Goal: Find contact information: Find contact information

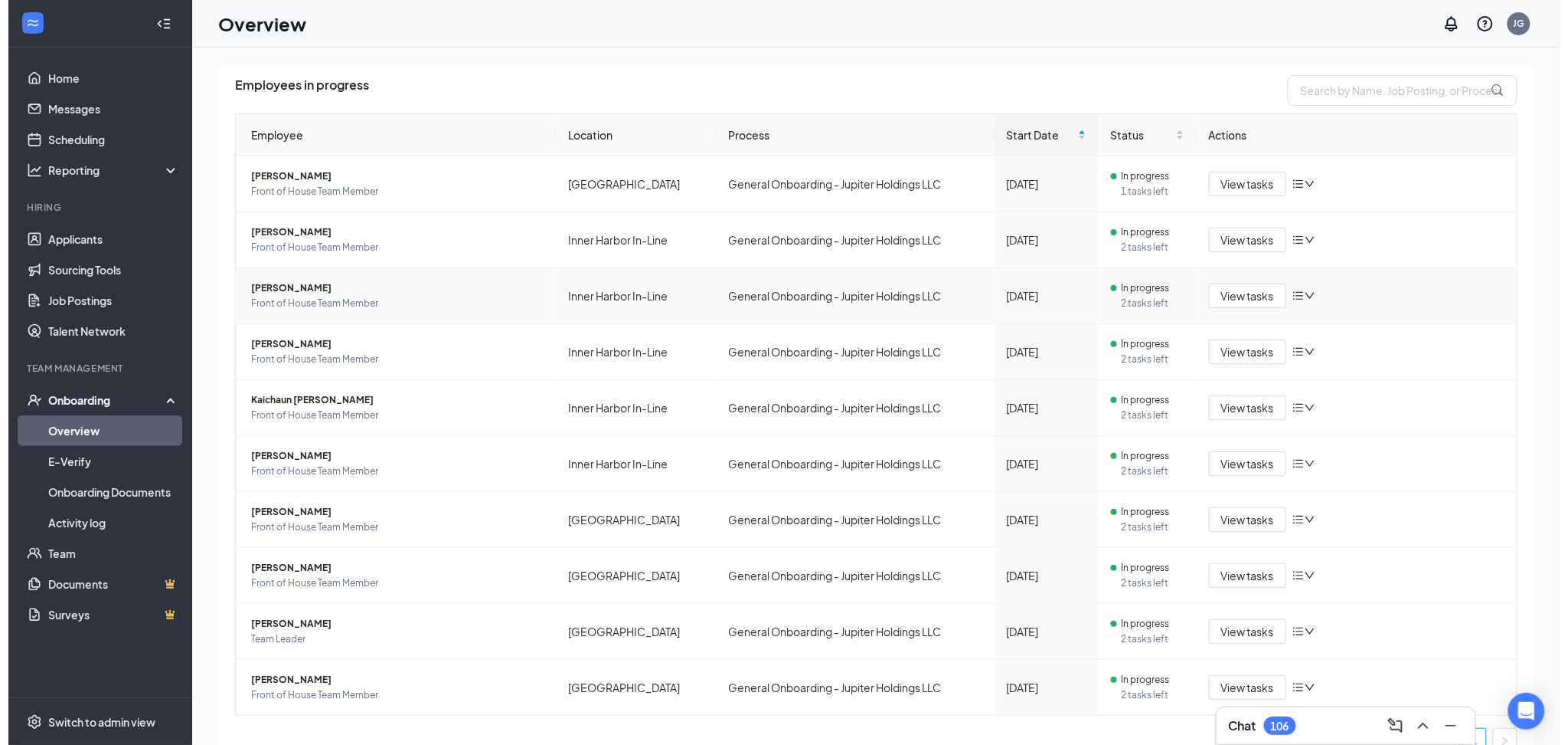
scroll to position [125, 0]
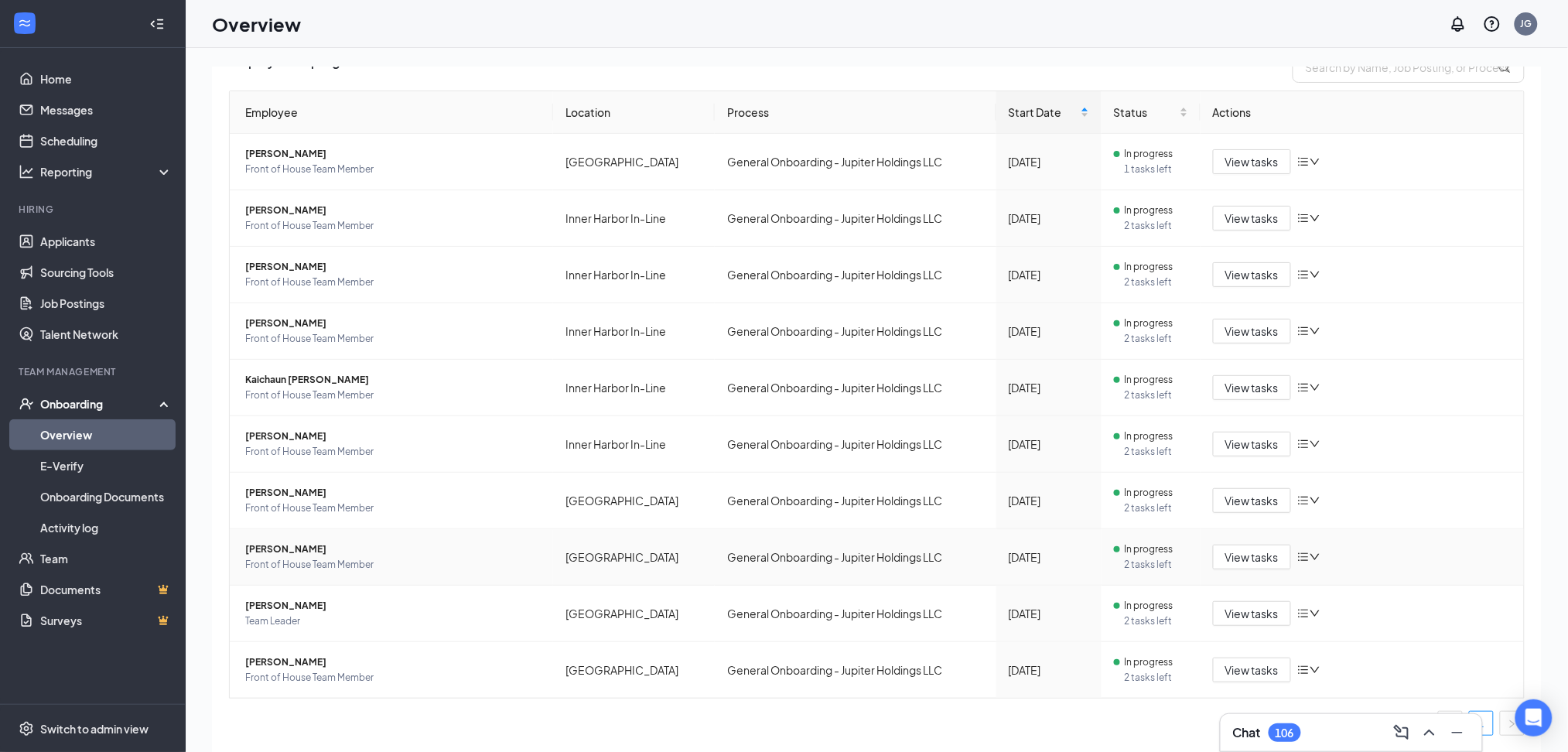
click at [453, 556] on span "[PERSON_NAME]" at bounding box center [393, 549] width 295 height 15
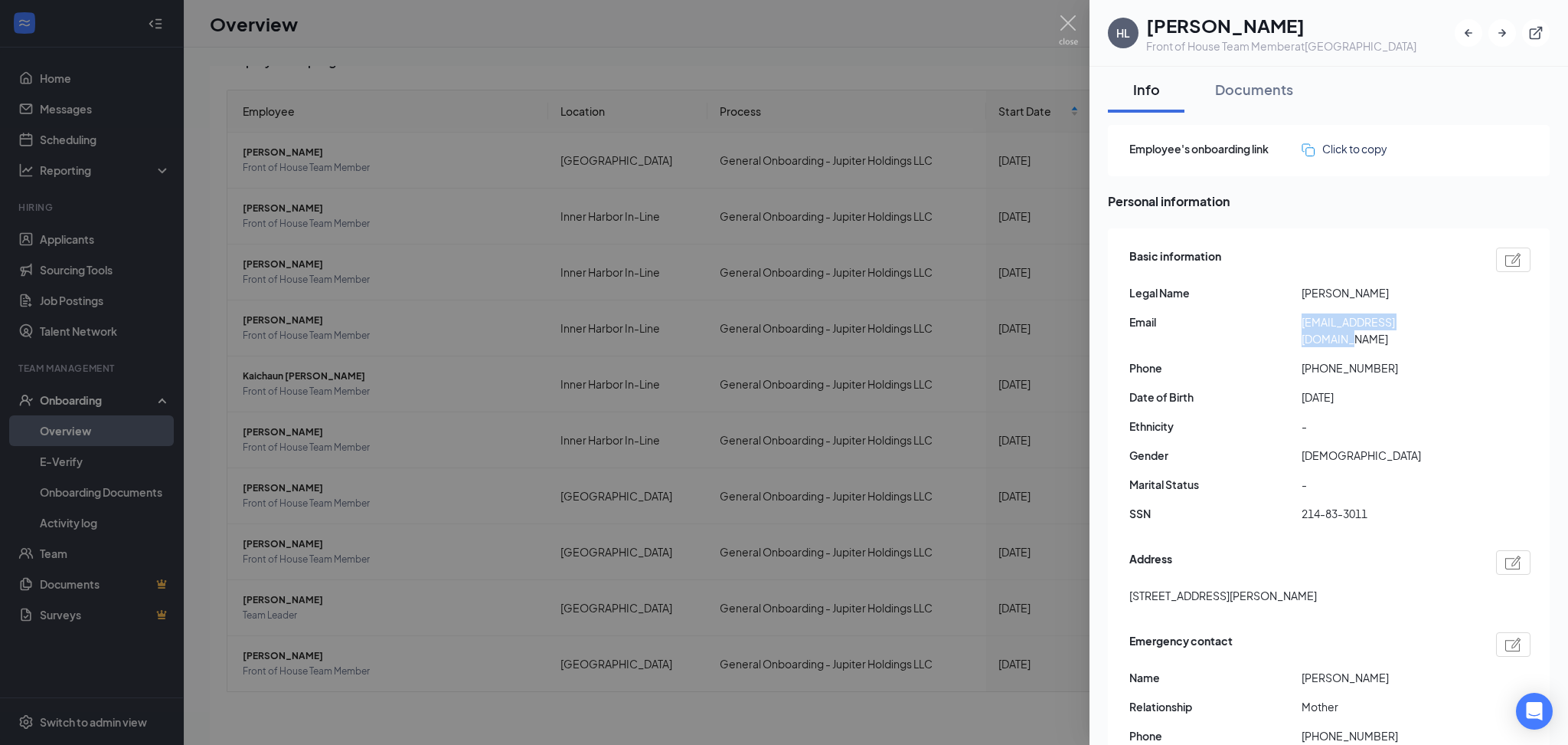
drag, startPoint x: 1448, startPoint y: 318, endPoint x: 1290, endPoint y: 325, distance: 158.2
click at [1290, 325] on div "Email [EMAIL_ADDRESS][DOMAIN_NAME]" at bounding box center [1330, 330] width 402 height 33
copy div "[EMAIL_ADDRESS][DOMAIN_NAME]"
click at [412, 591] on div at bounding box center [784, 372] width 1568 height 745
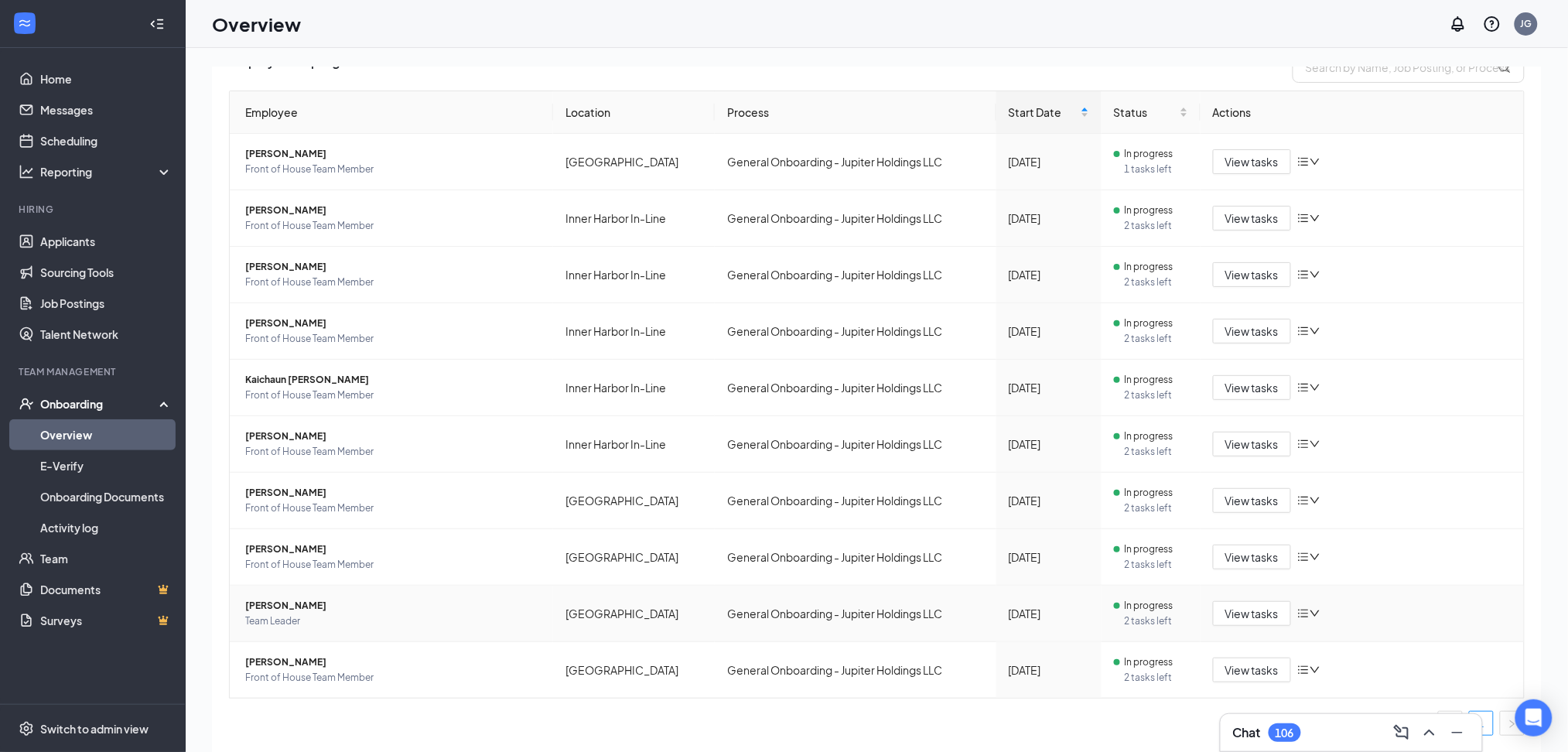
click at [348, 603] on span "[PERSON_NAME]" at bounding box center [393, 605] width 295 height 15
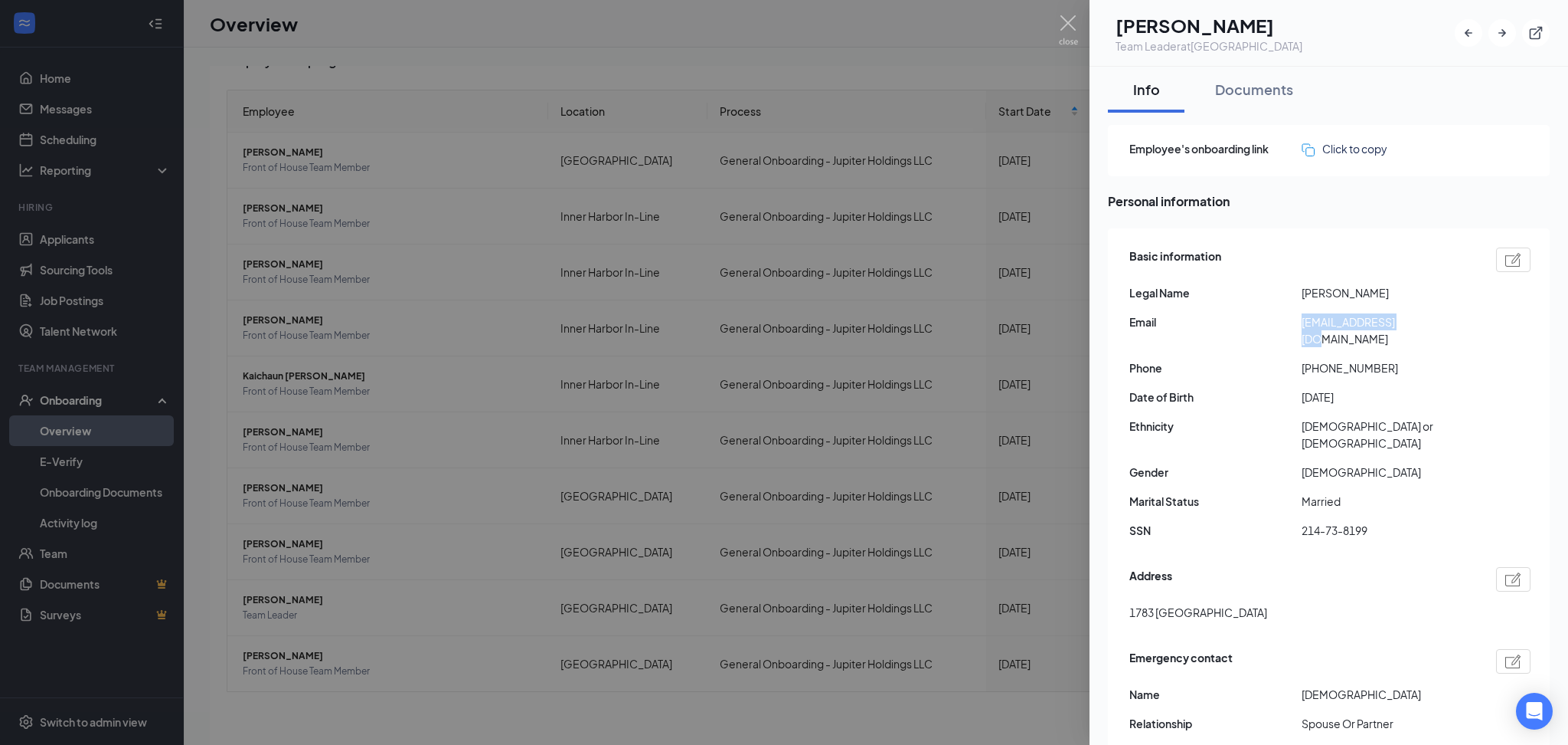
drag, startPoint x: 1417, startPoint y: 322, endPoint x: 1271, endPoint y: 328, distance: 146.1
click at [1271, 328] on div "Email [EMAIL_ADDRESS][DOMAIN_NAME]" at bounding box center [1330, 330] width 402 height 33
copy div "[EMAIL_ADDRESS][DOMAIN_NAME]"
click at [672, 599] on div at bounding box center [784, 372] width 1568 height 745
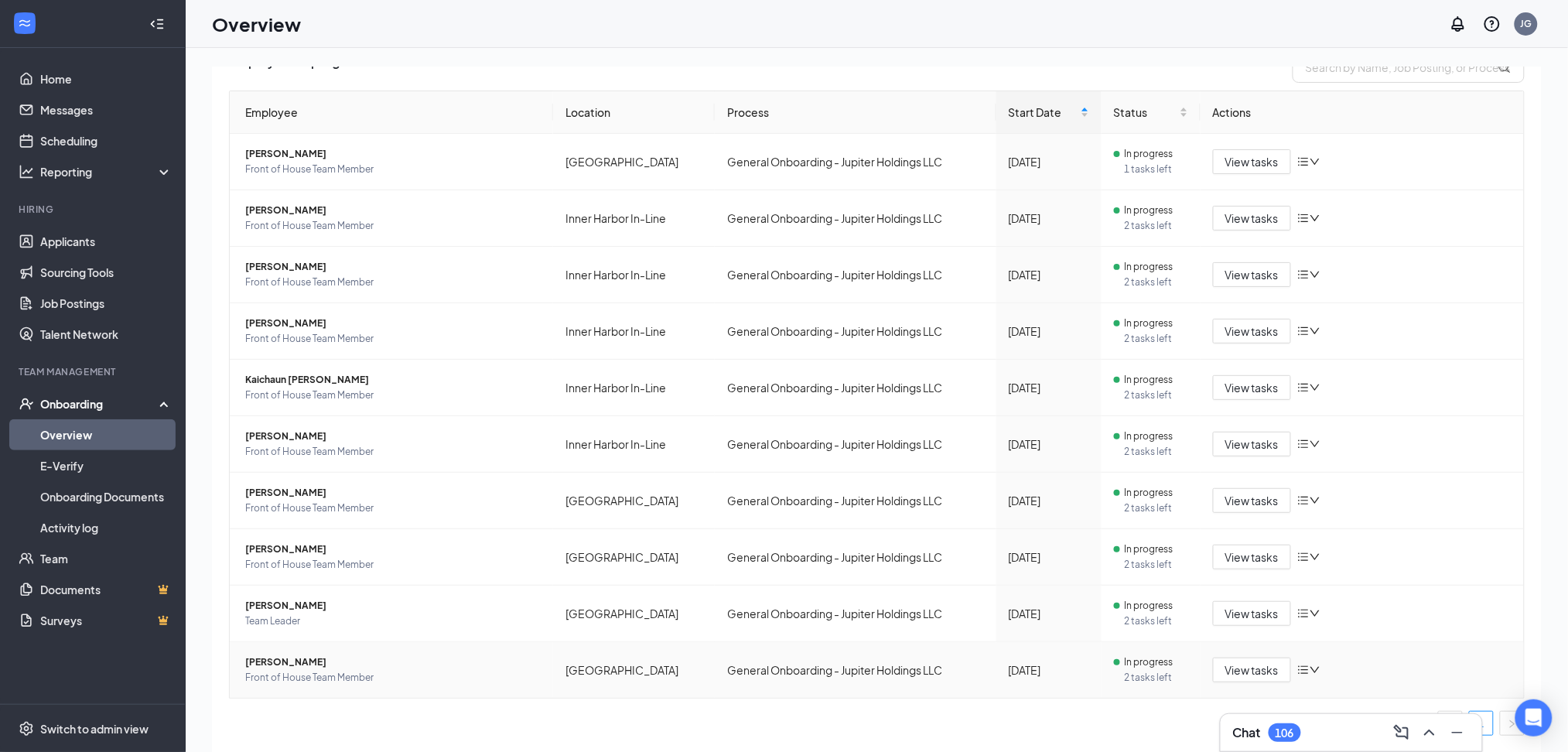
click at [317, 670] on span "Front of House Team Member" at bounding box center [393, 678] width 295 height 15
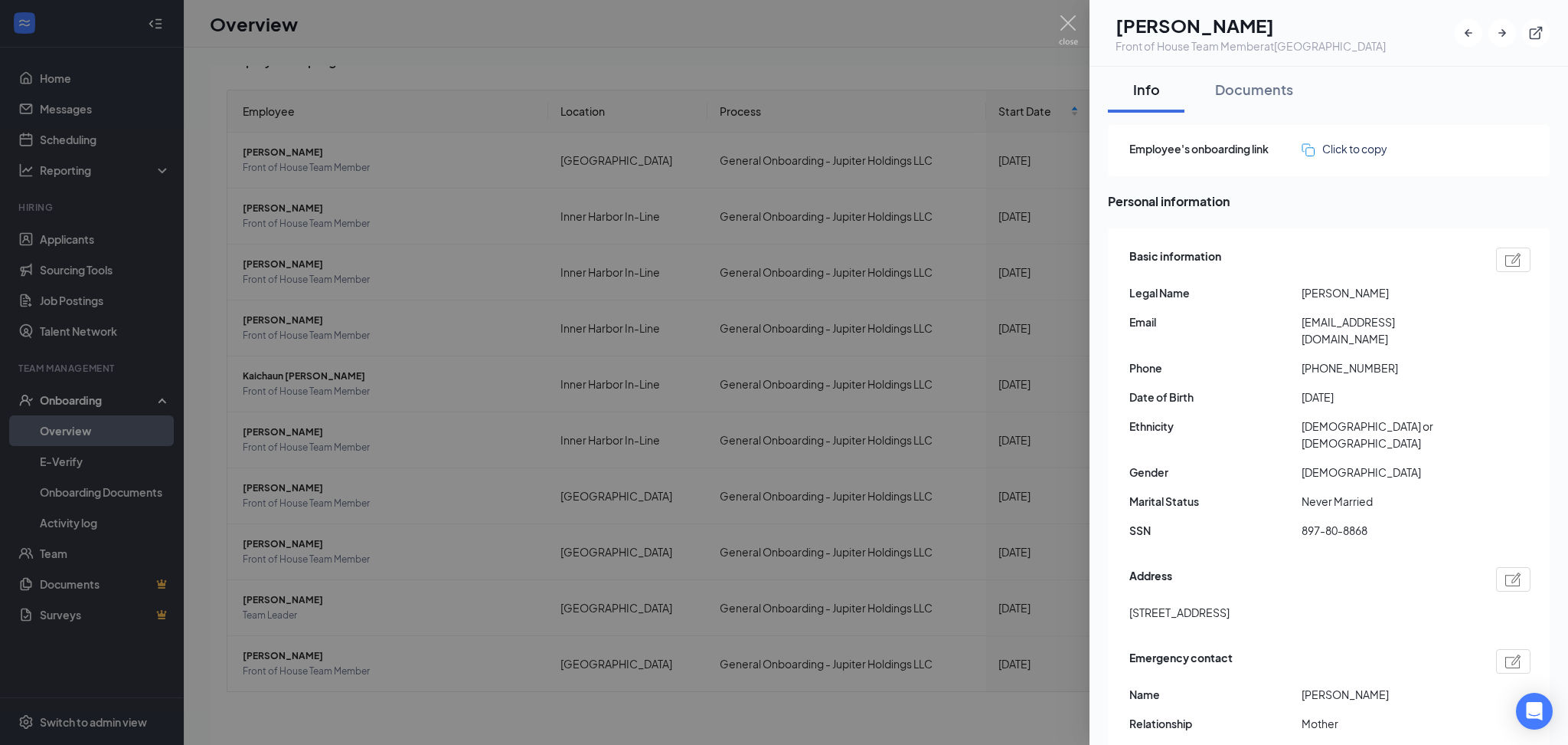
drag, startPoint x: 1296, startPoint y: 318, endPoint x: 1341, endPoint y: 333, distance: 47.4
click at [1341, 333] on div "Email [EMAIL_ADDRESS][DOMAIN_NAME]" at bounding box center [1330, 330] width 402 height 33
copy div "[EMAIL_ADDRESS][DOMAIN_NAME]"
click at [349, 539] on div at bounding box center [784, 372] width 1568 height 745
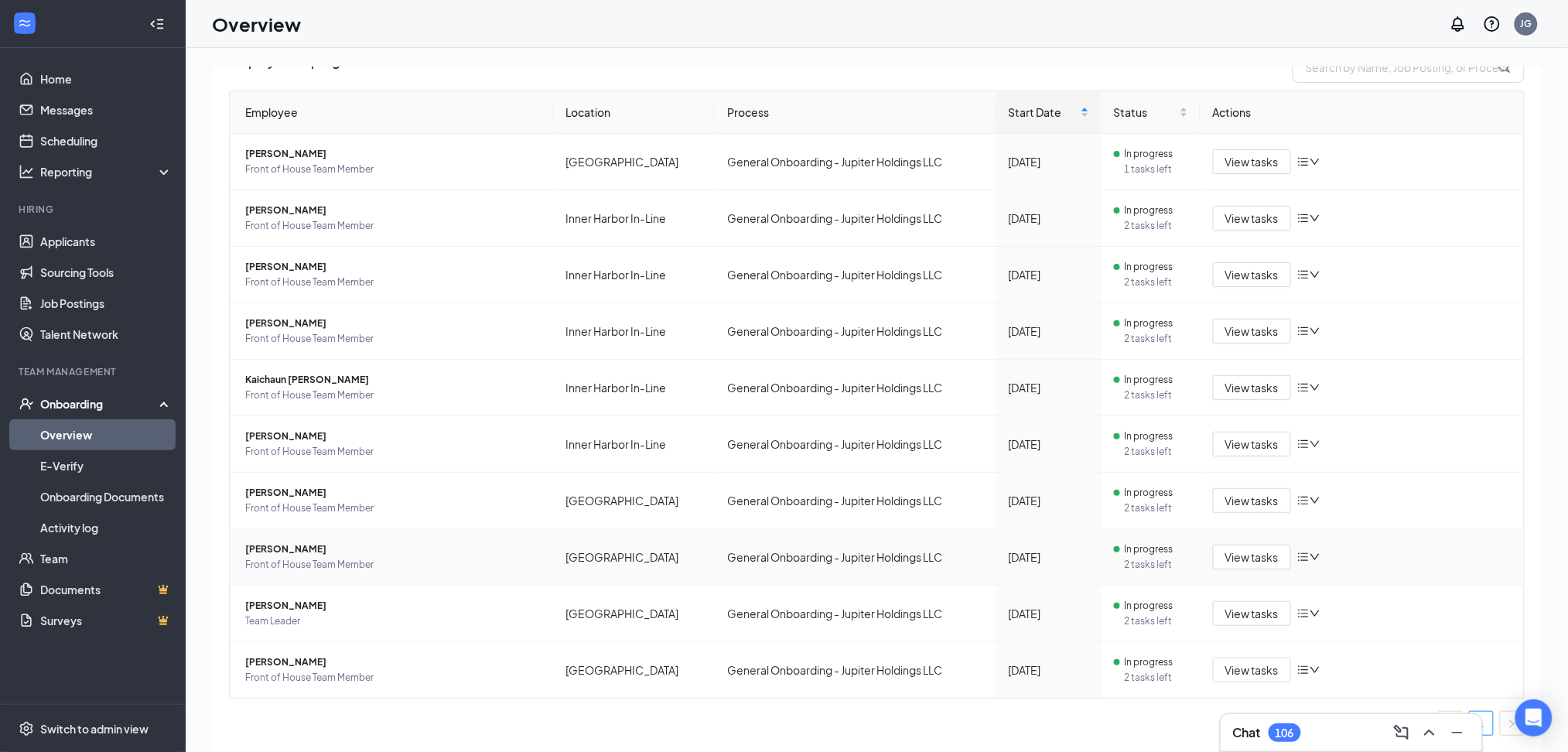
click at [311, 553] on span "[PERSON_NAME]" at bounding box center [393, 549] width 295 height 15
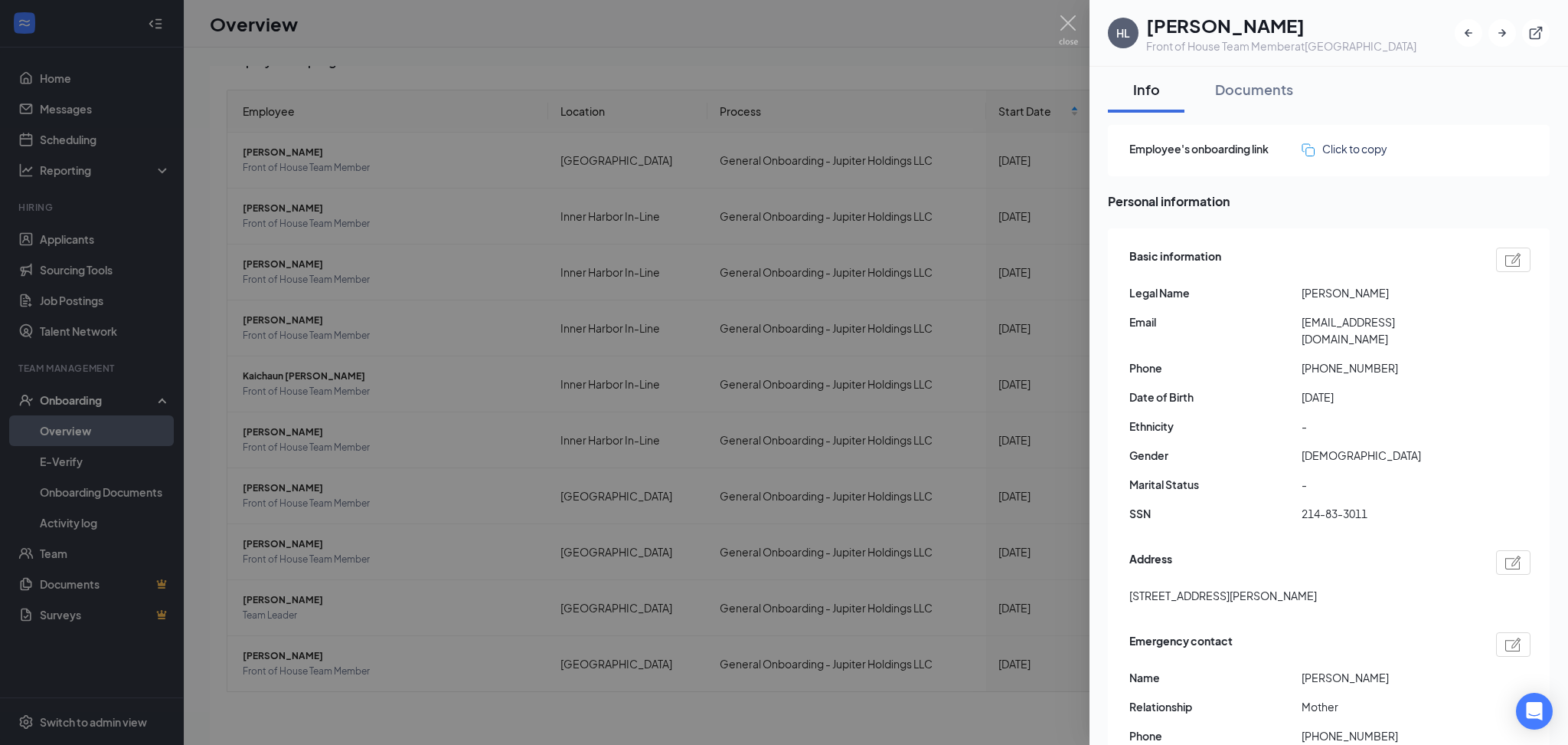
click at [413, 618] on div at bounding box center [784, 372] width 1568 height 745
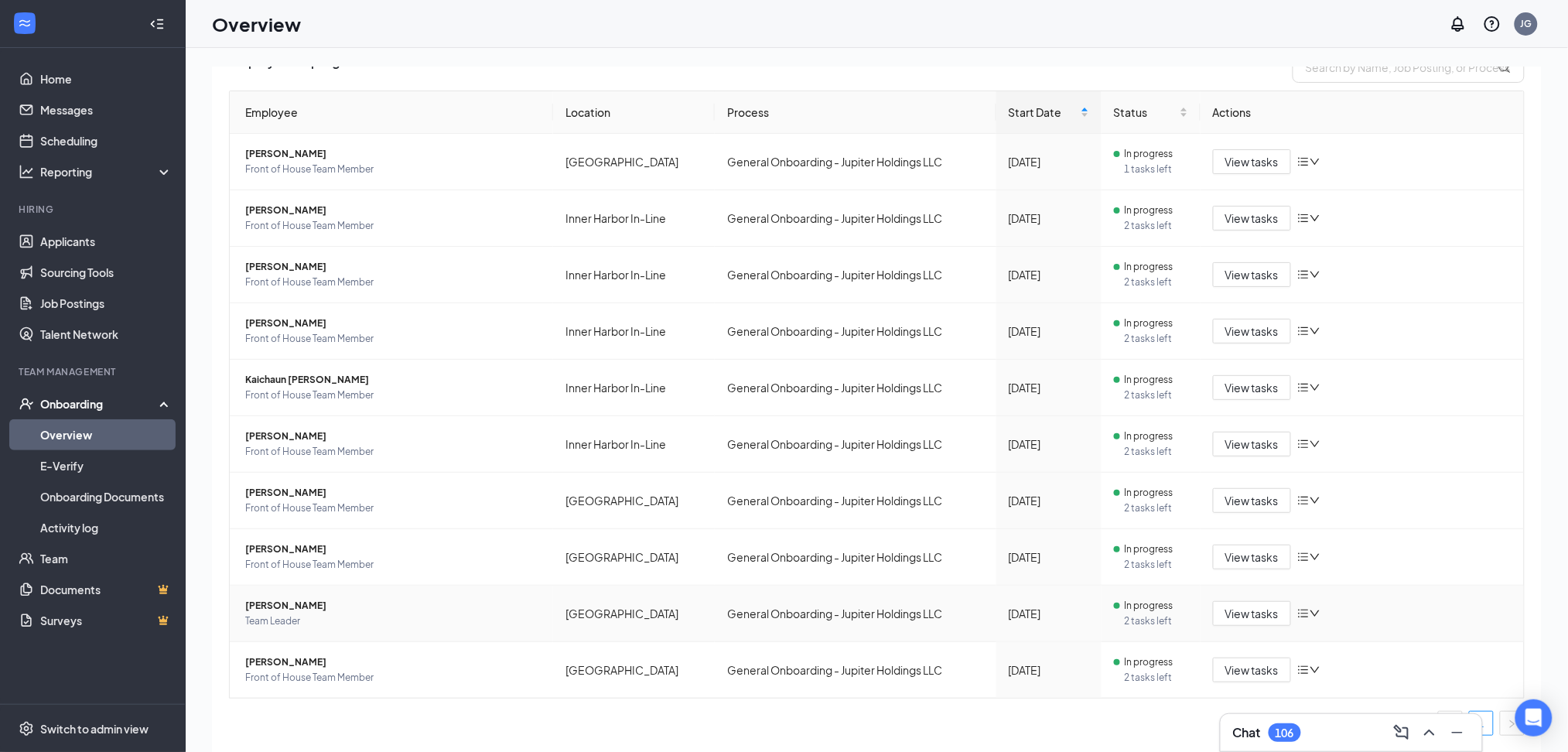
click at [417, 624] on span "Team Leader" at bounding box center [393, 621] width 295 height 15
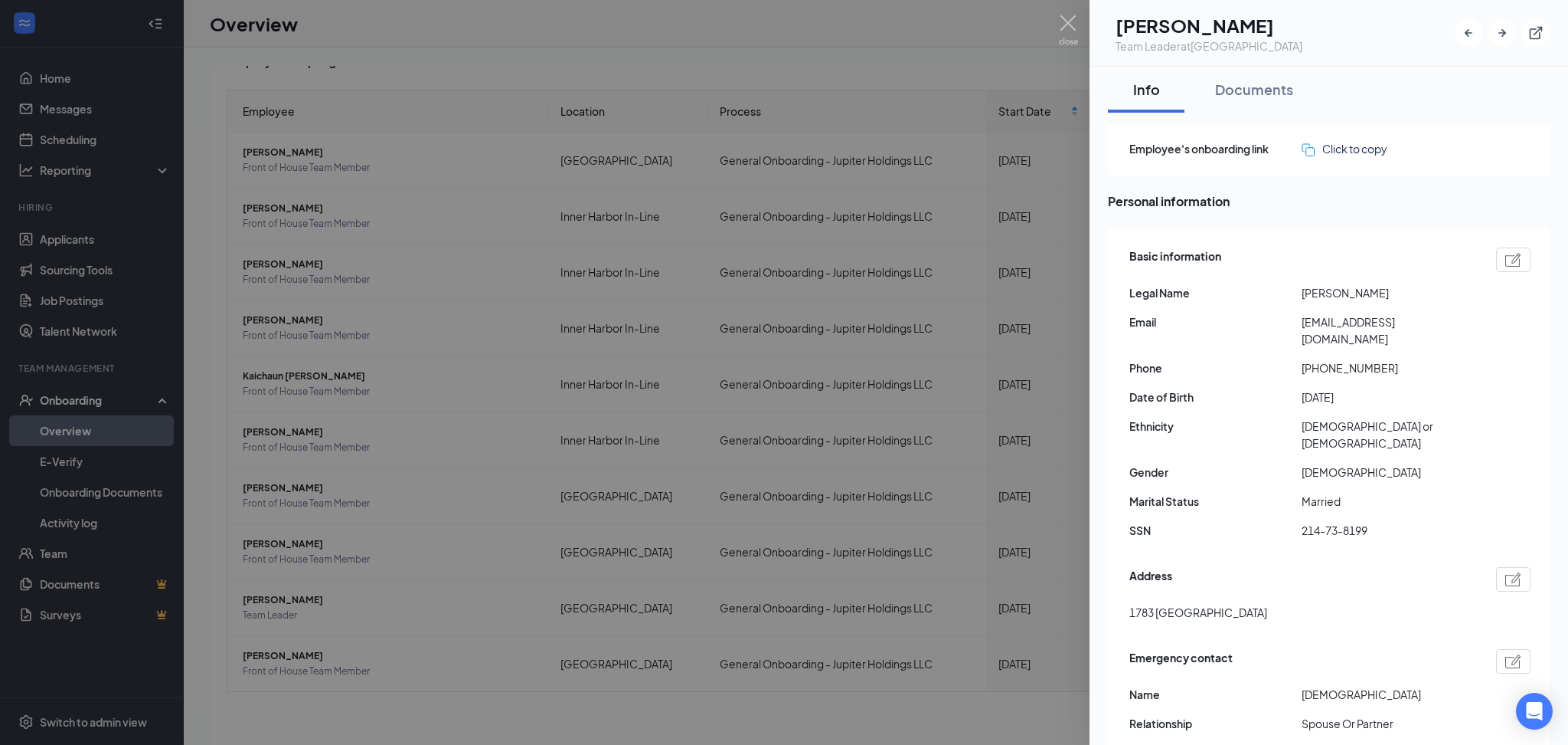
click at [315, 662] on div at bounding box center [784, 372] width 1568 height 745
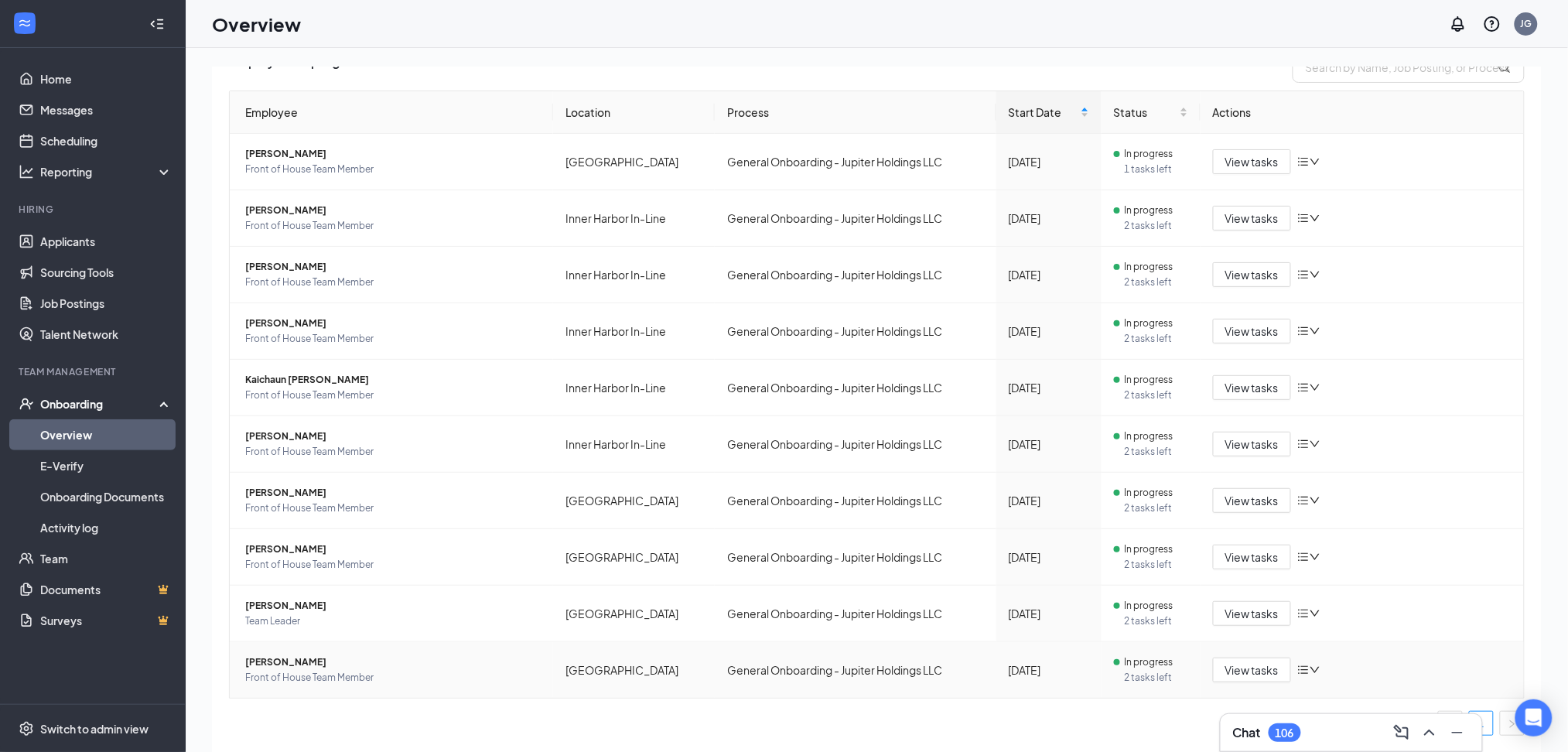
click at [349, 656] on span "[PERSON_NAME]" at bounding box center [393, 662] width 295 height 15
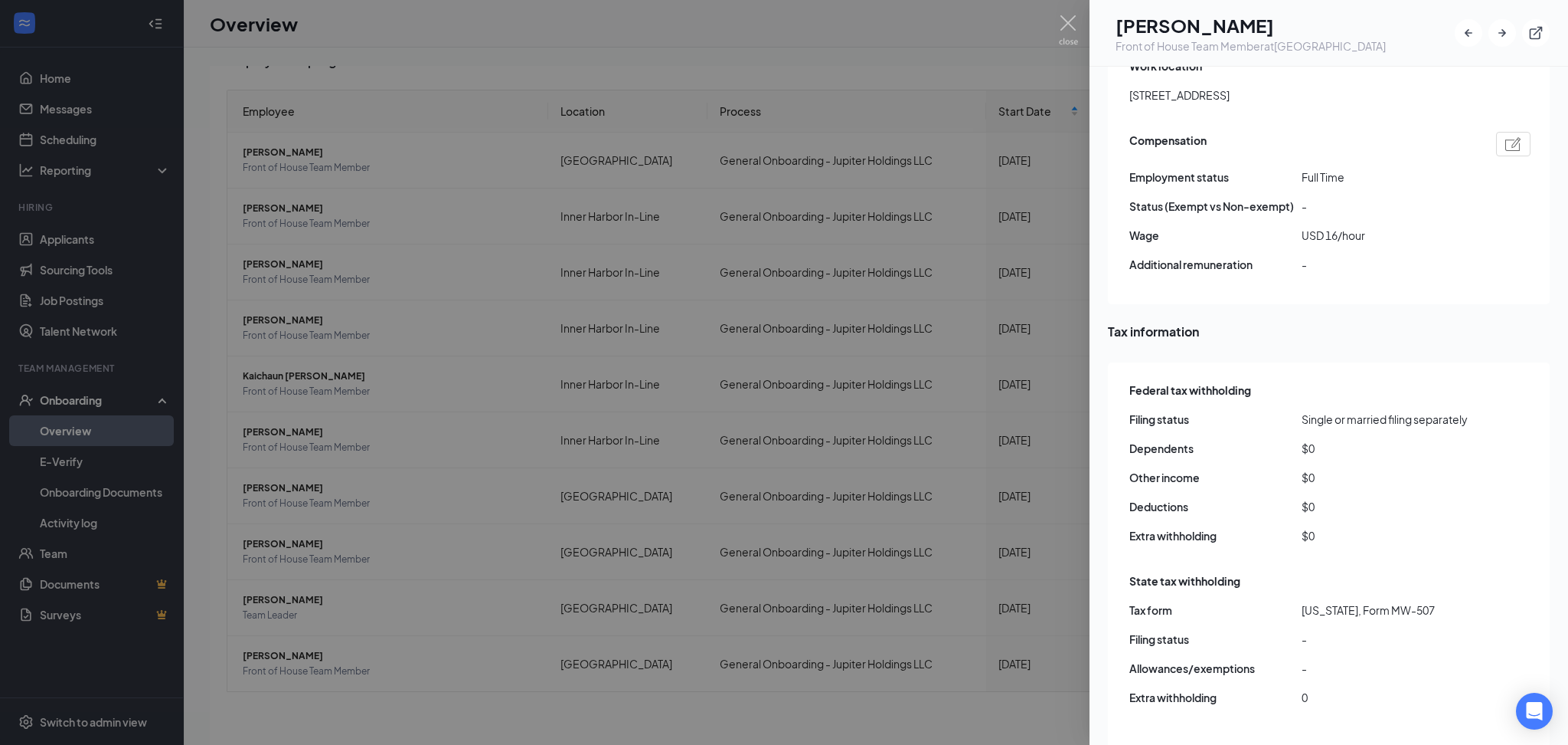
scroll to position [1021, 0]
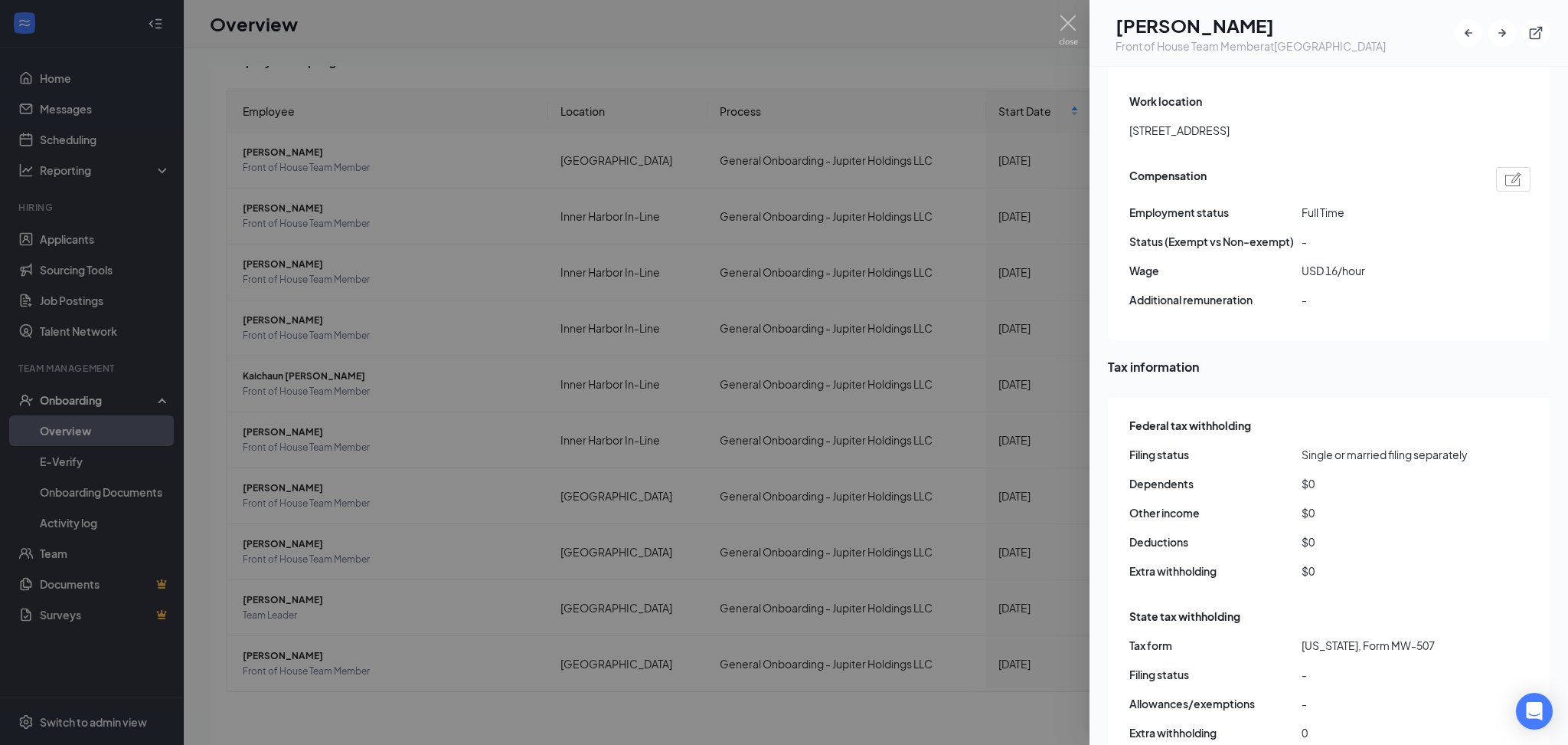
click at [389, 538] on div at bounding box center [784, 372] width 1568 height 745
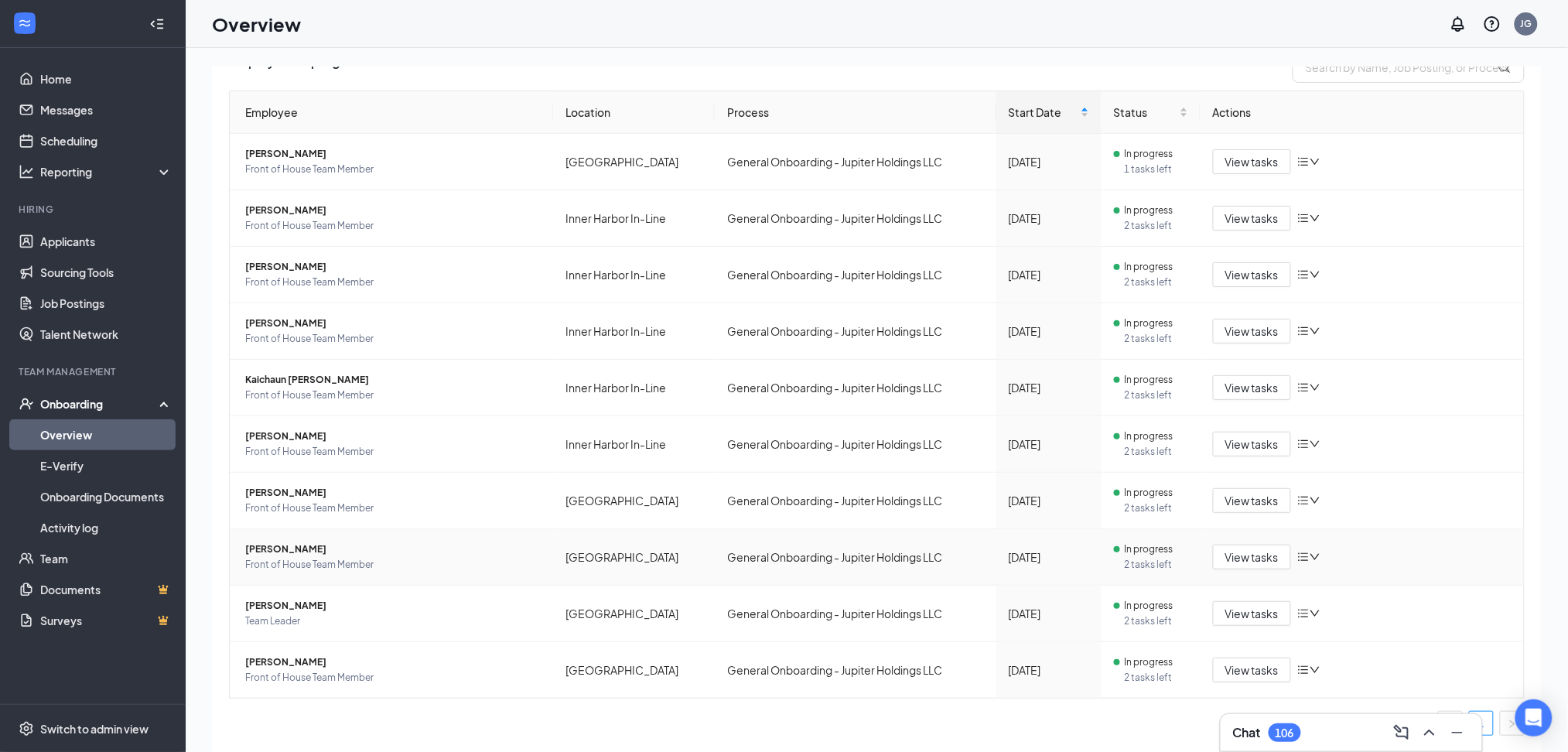
click at [401, 543] on span "[PERSON_NAME]" at bounding box center [393, 549] width 295 height 15
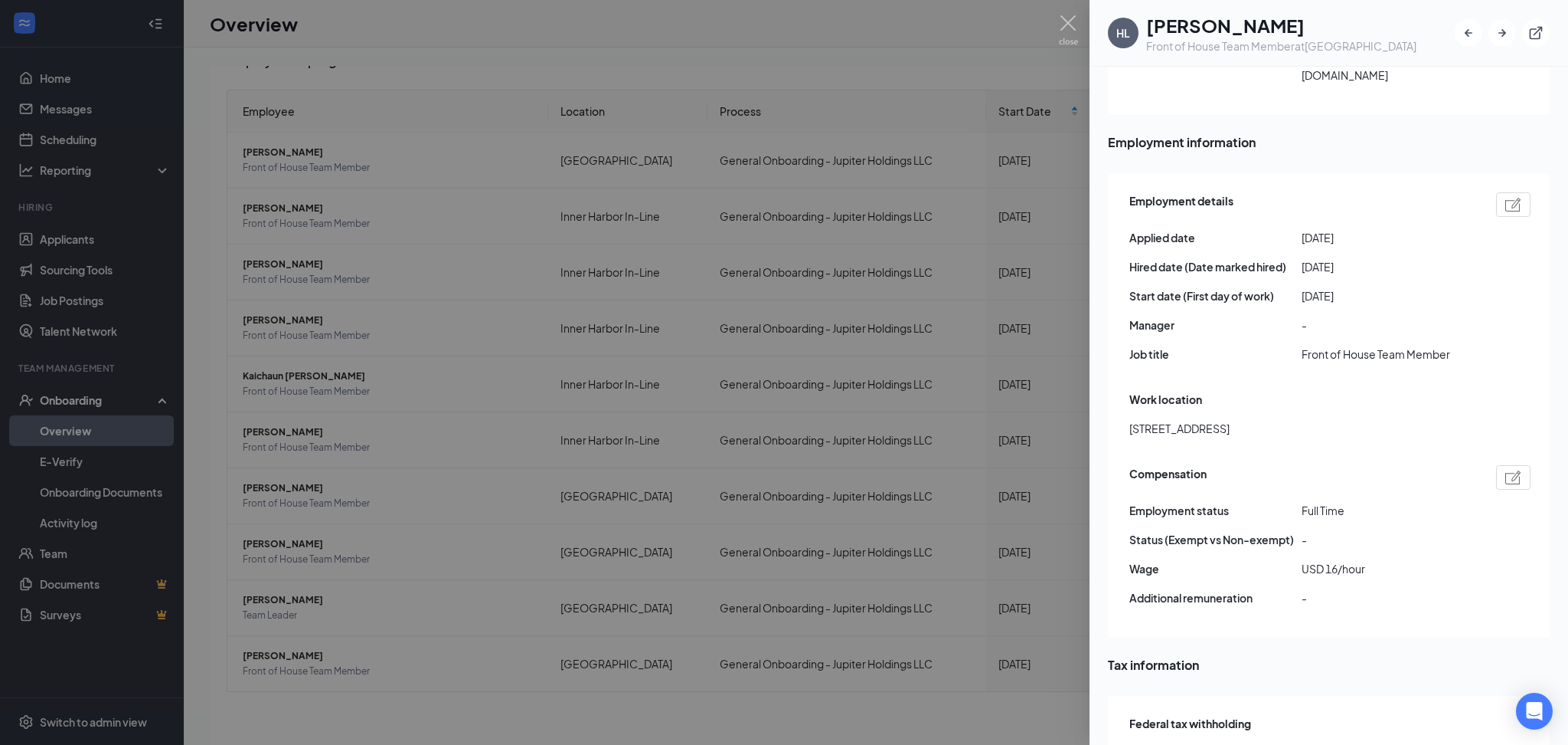
scroll to position [714, 0]
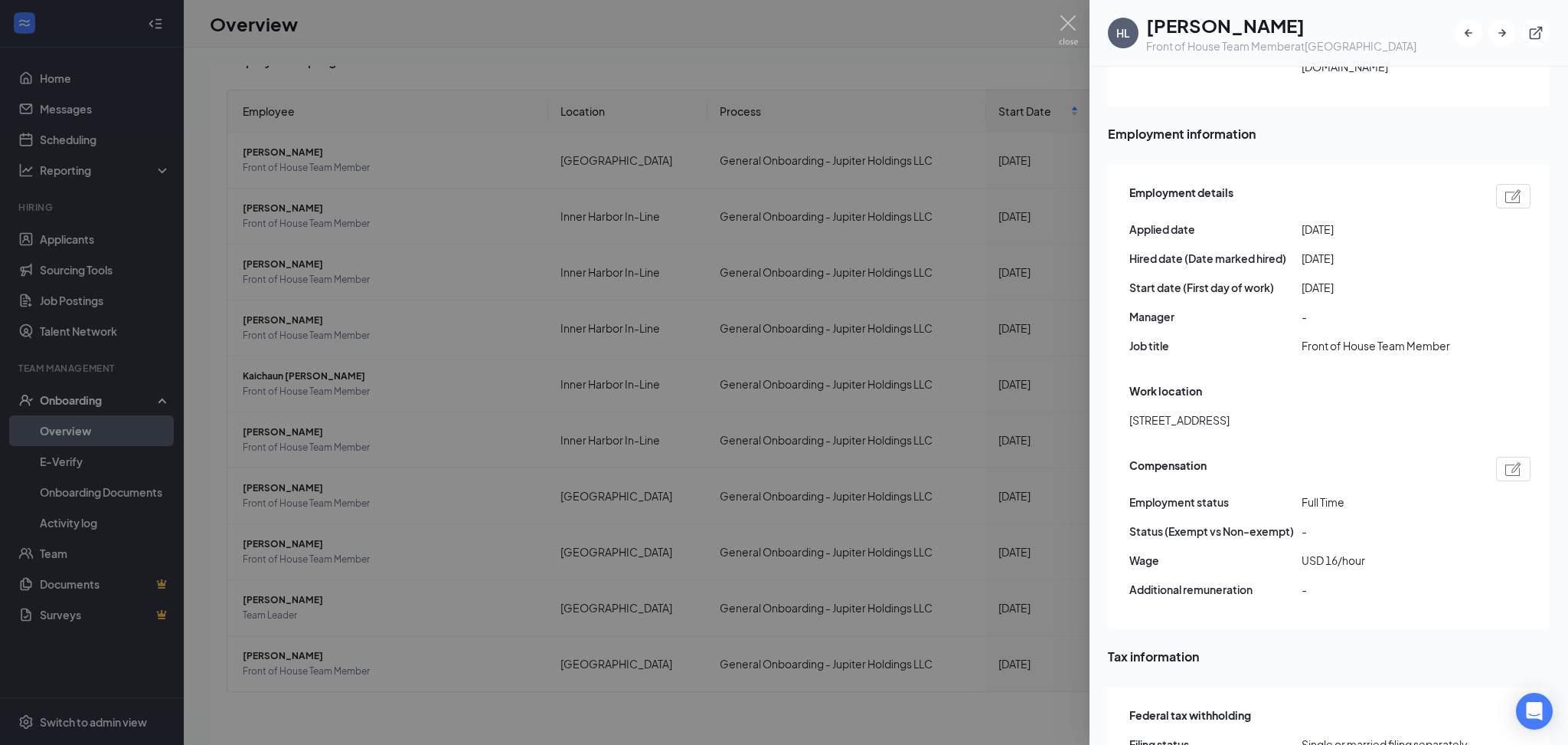
click at [360, 590] on div at bounding box center [784, 372] width 1568 height 745
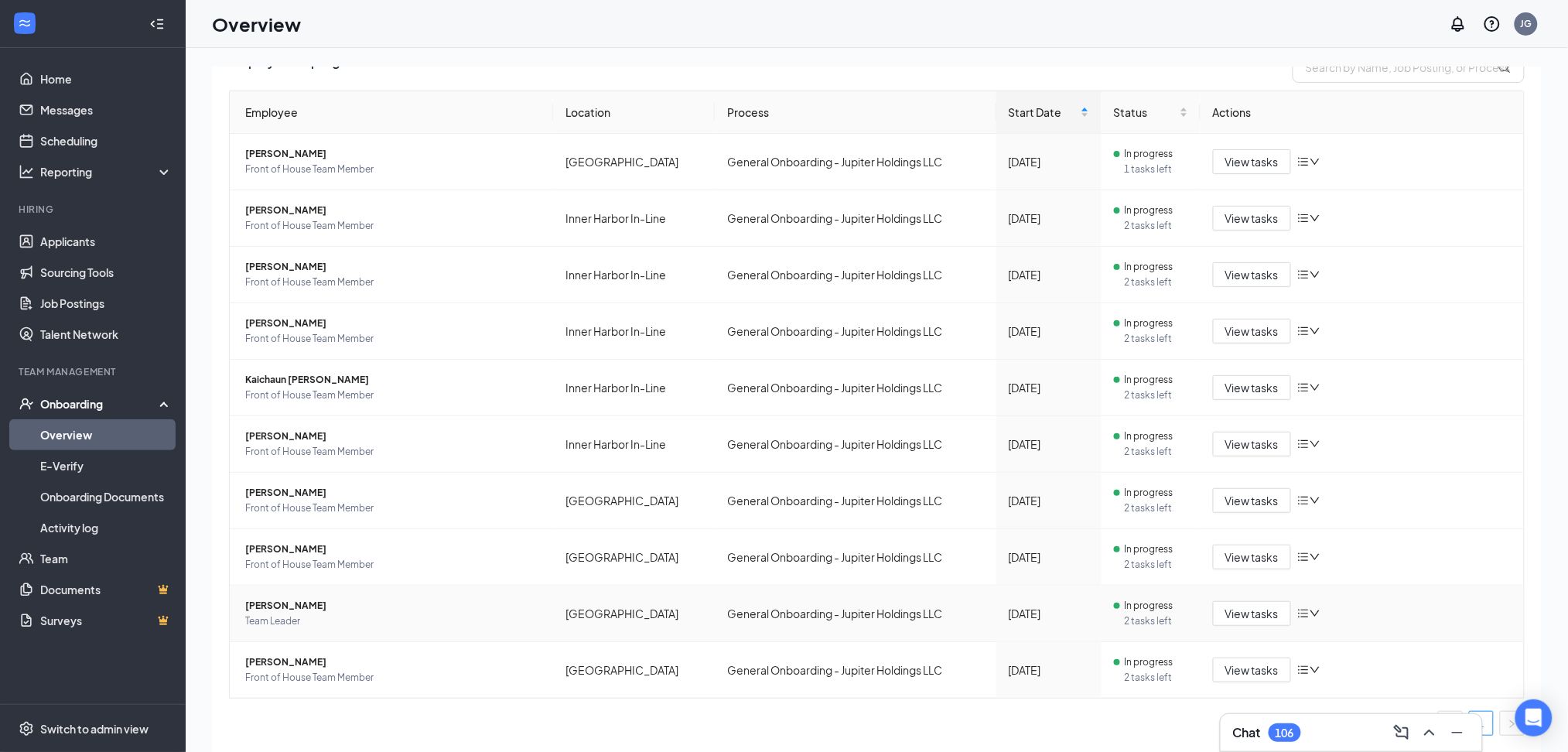
click at [338, 599] on span "[PERSON_NAME]" at bounding box center [393, 605] width 295 height 15
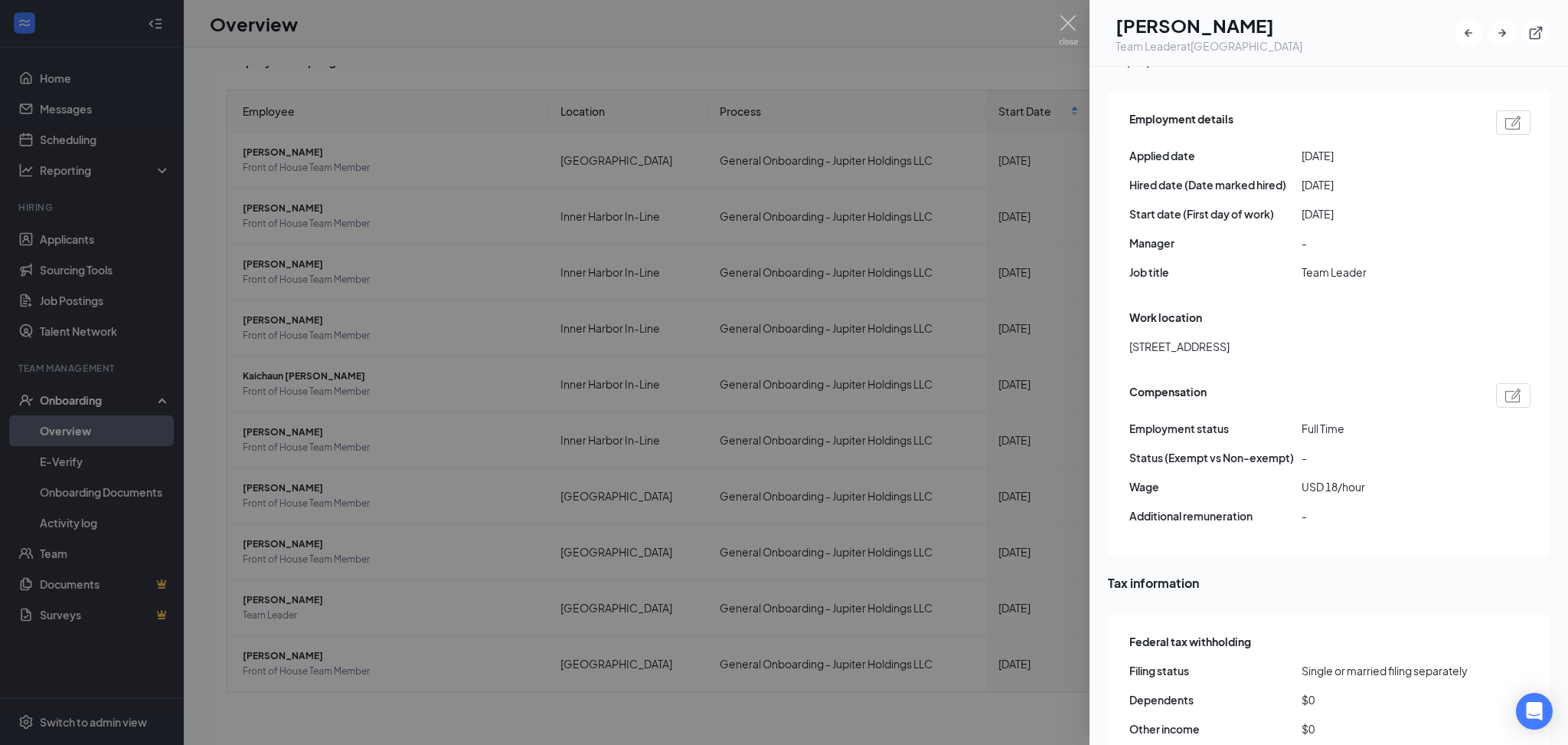
scroll to position [817, 0]
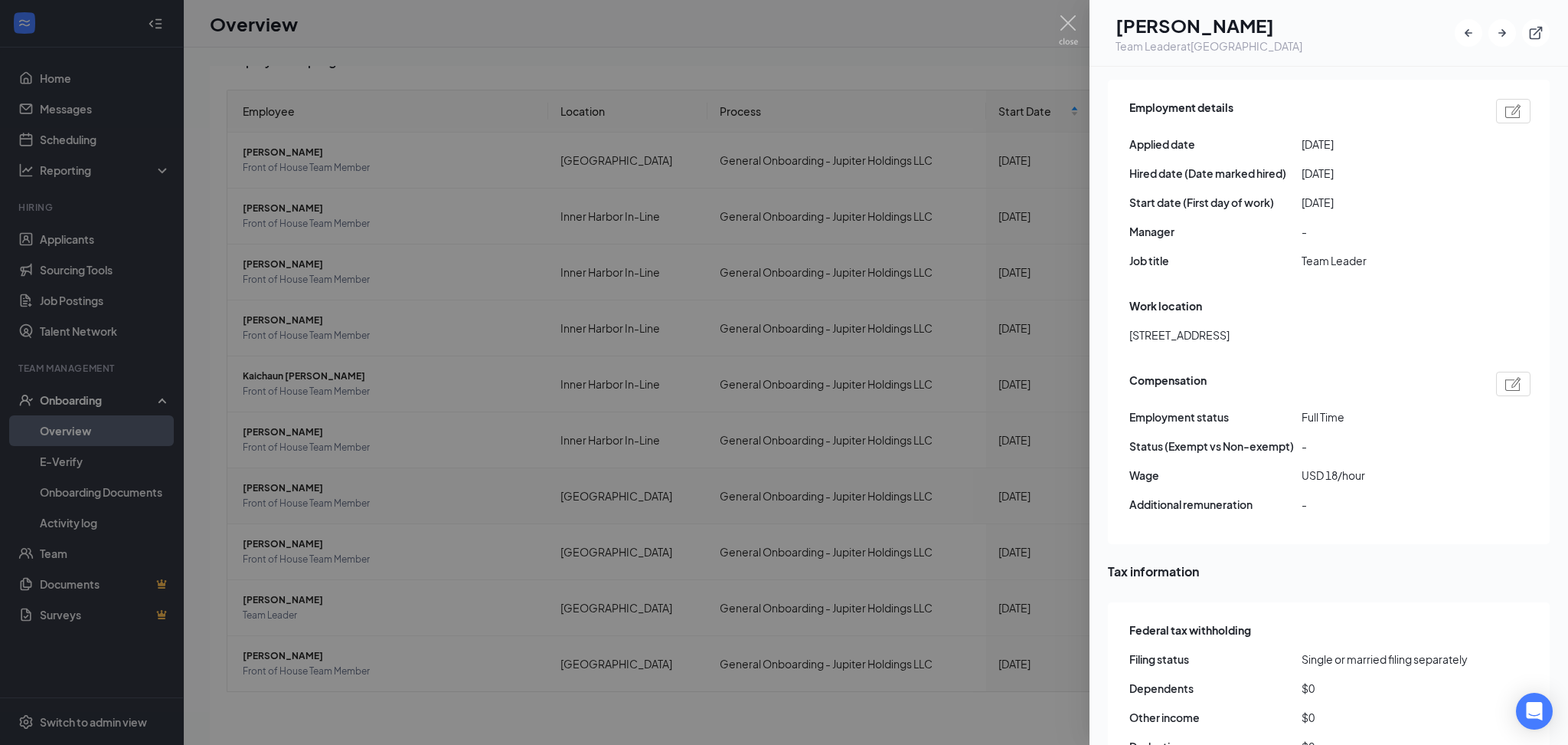
click at [315, 481] on div at bounding box center [784, 372] width 1568 height 745
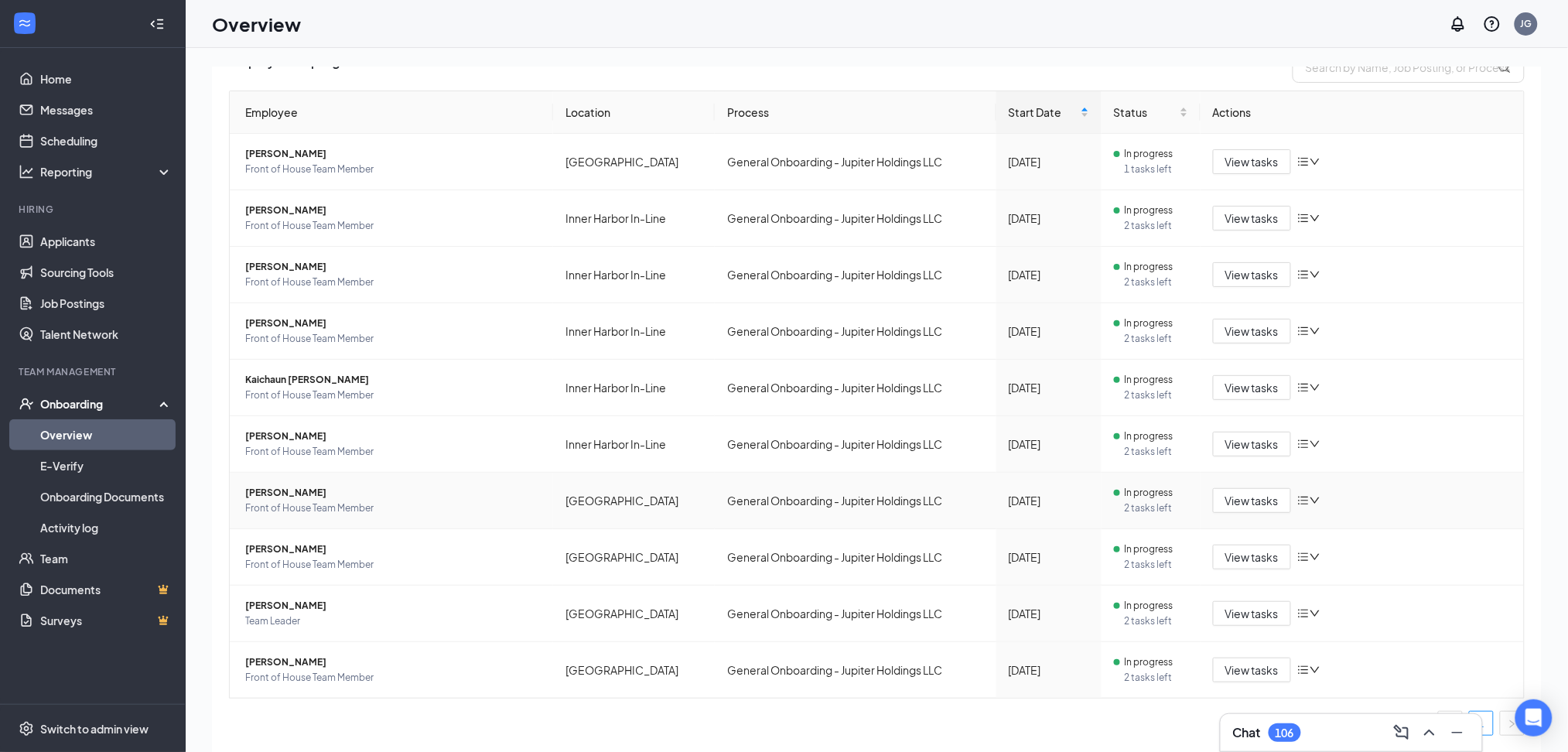
click at [367, 487] on span "[PERSON_NAME]" at bounding box center [393, 492] width 295 height 15
